Goal: Check status: Check status

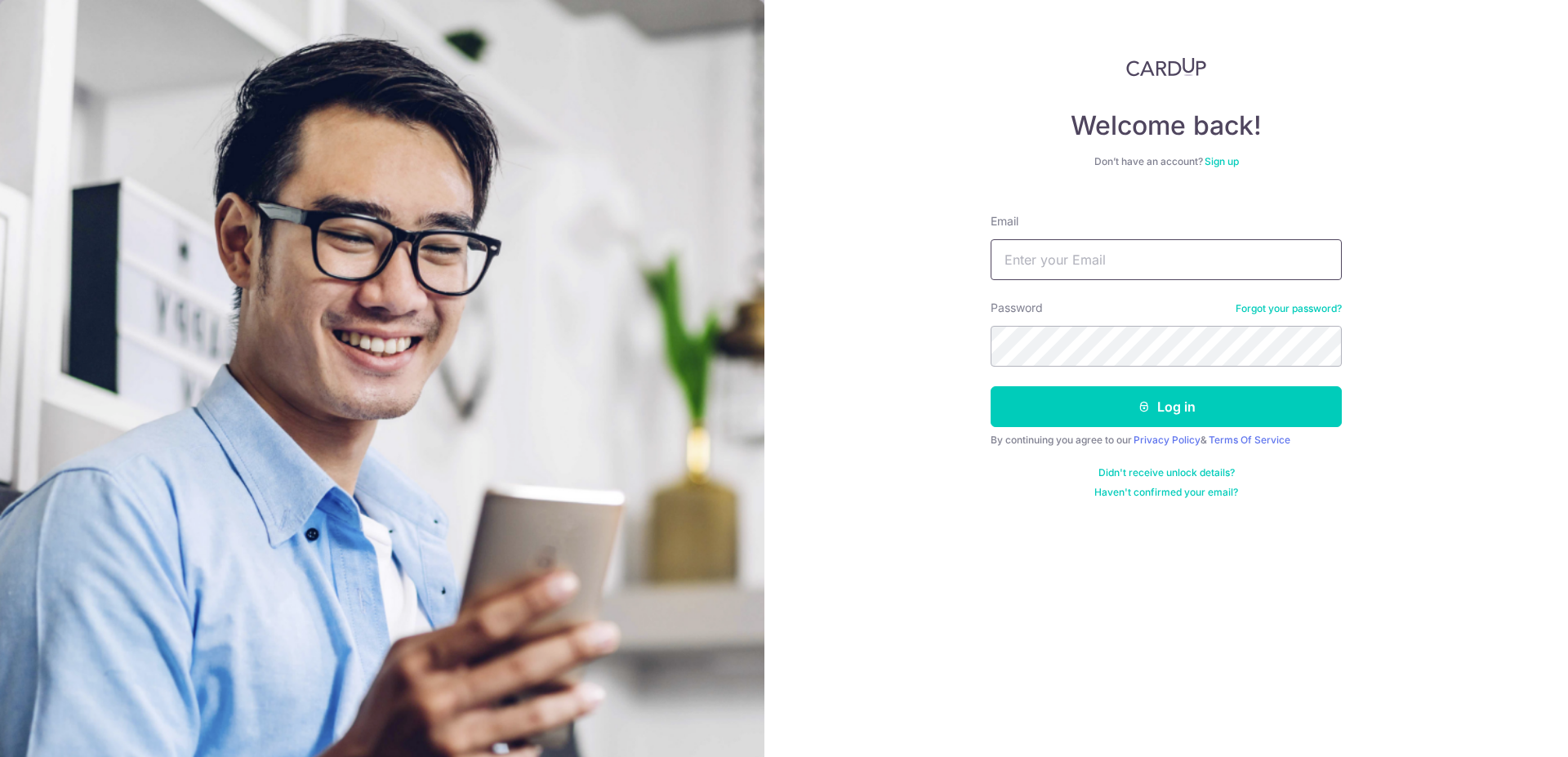
click at [1112, 277] on input "Email" at bounding box center [1166, 260] width 352 height 41
type input "[EMAIL_ADDRESS][DOMAIN_NAME]"
click at [991, 386] on button "Log in" at bounding box center [1166, 406] width 352 height 41
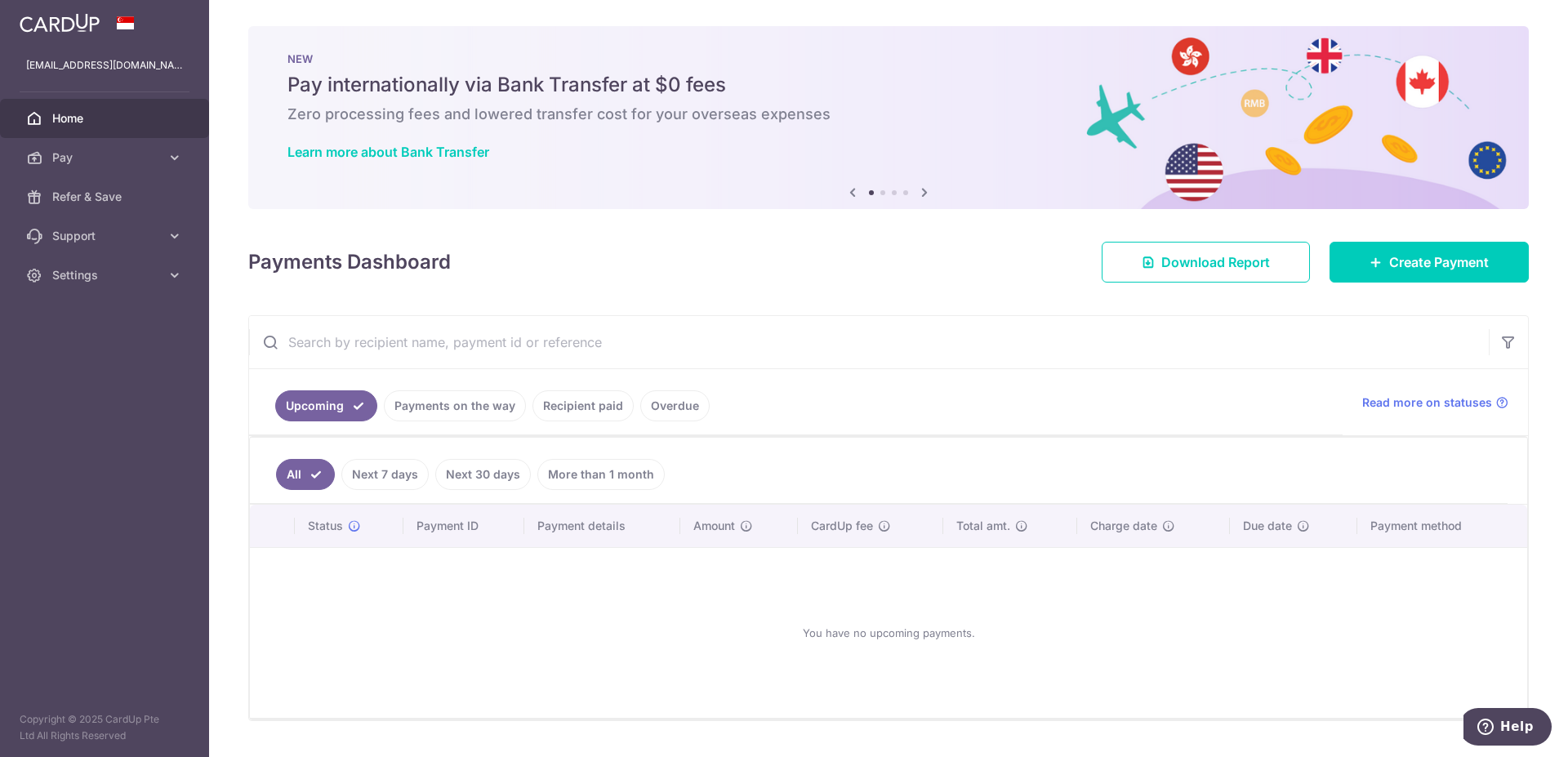
click at [497, 409] on link "Payments on the way" at bounding box center [455, 405] width 142 height 31
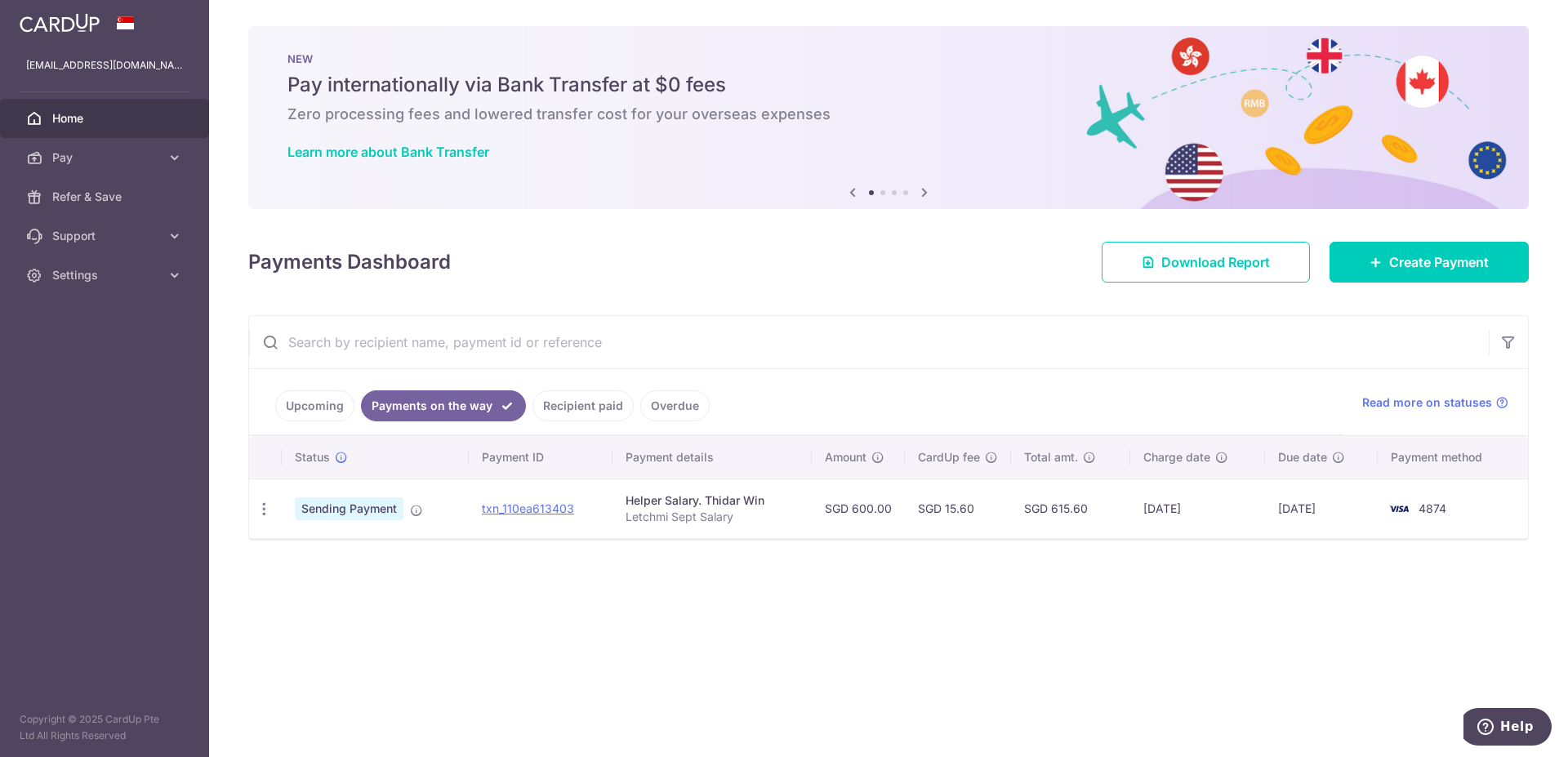
click at [578, 400] on link "Recipient paid" at bounding box center [583, 405] width 101 height 31
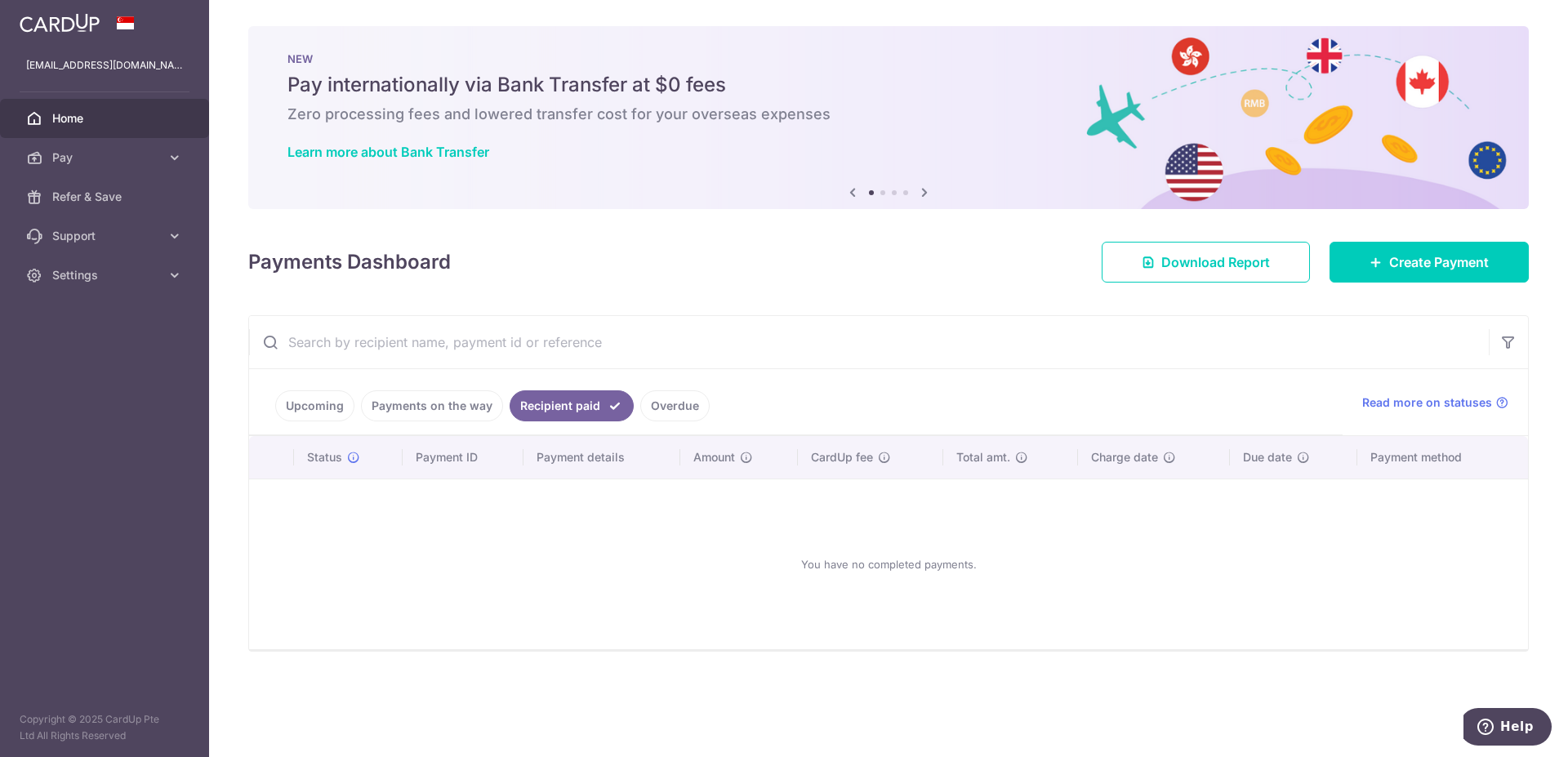
click at [455, 407] on link "Payments on the way" at bounding box center [431, 405] width 142 height 31
